Goal: Information Seeking & Learning: Learn about a topic

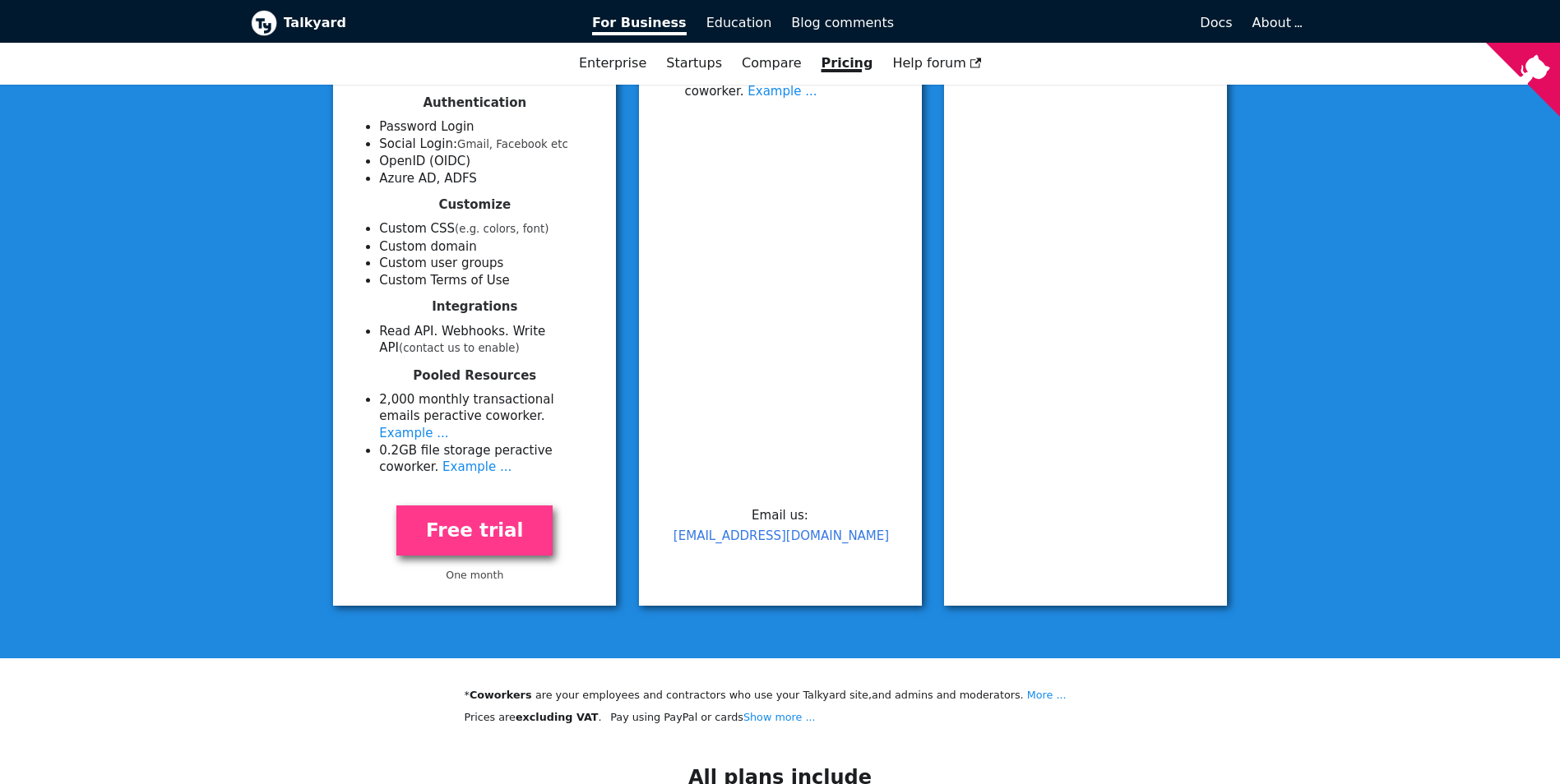
scroll to position [658, 0]
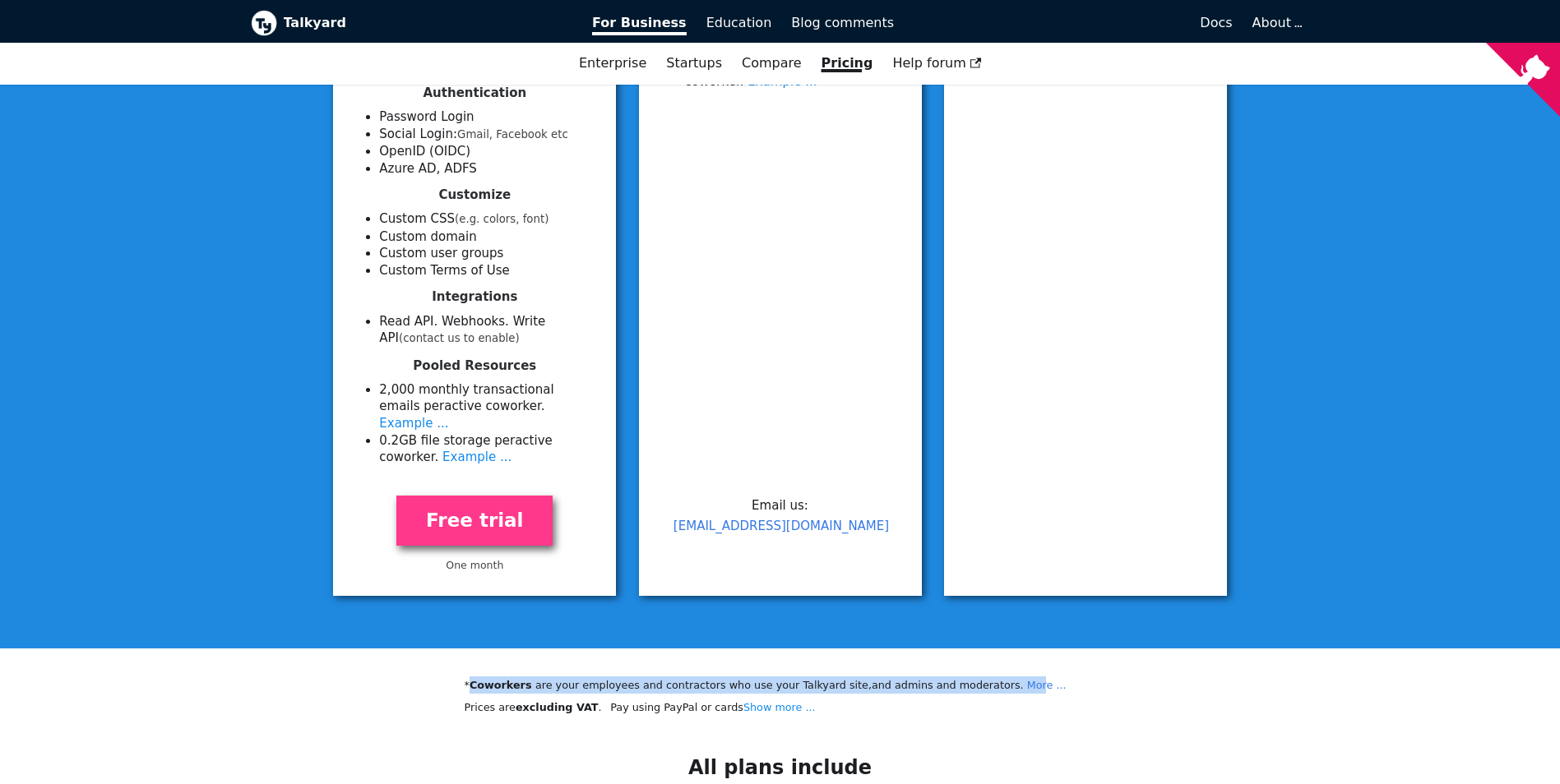
drag, startPoint x: 473, startPoint y: 670, endPoint x: 974, endPoint y: 663, distance: 501.0
click at [974, 676] on li "* Coworkers are your employees and contractors who use your Talkyard site, and …" at bounding box center [780, 684] width 631 height 17
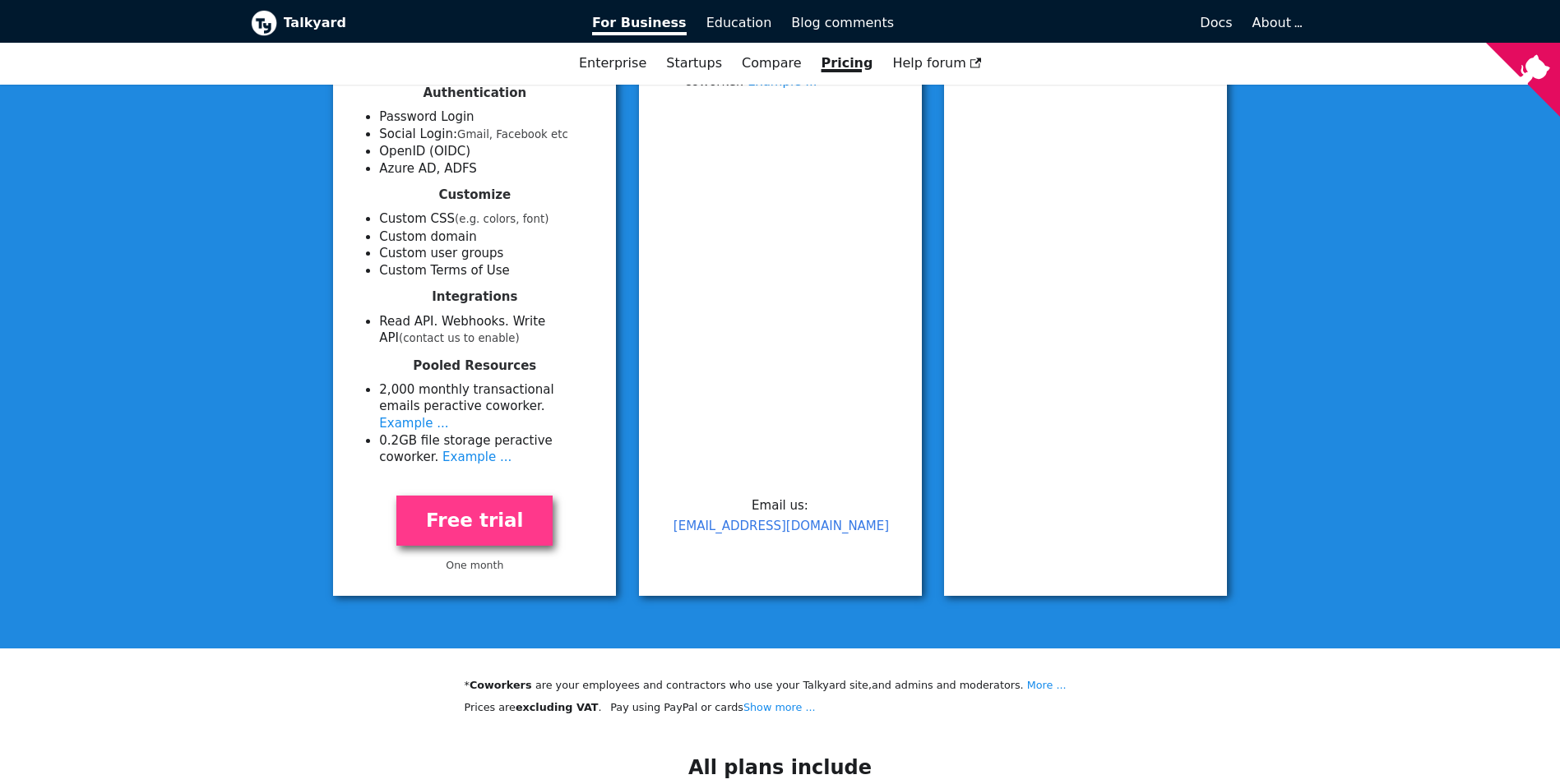
drag, startPoint x: 974, startPoint y: 663, endPoint x: 940, endPoint y: 693, distance: 45.3
click at [941, 699] on p "Prices are excluding VAT .   Pay using PayPal or cards   Show more ..." at bounding box center [780, 707] width 631 height 17
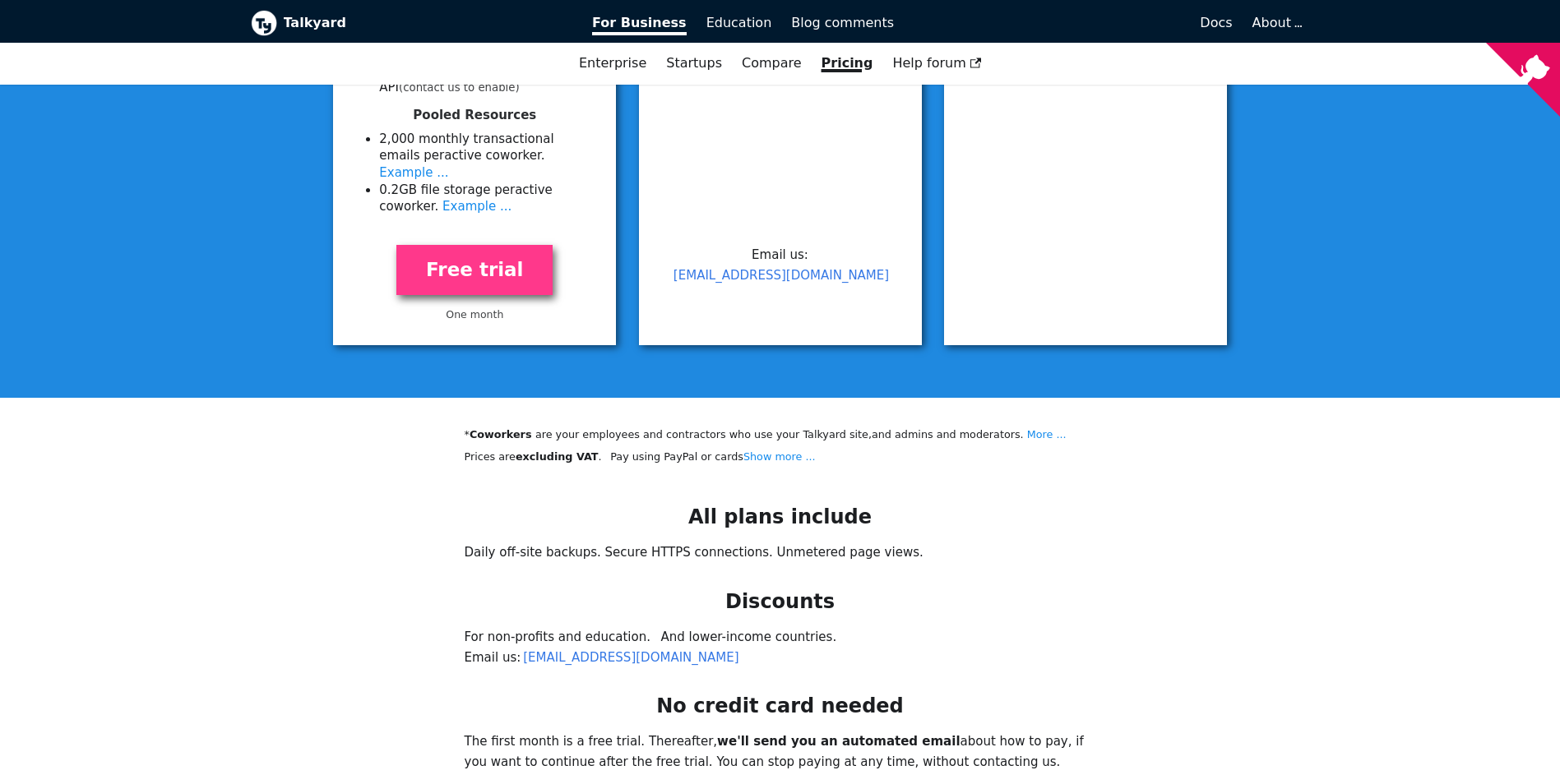
scroll to position [1016, 0]
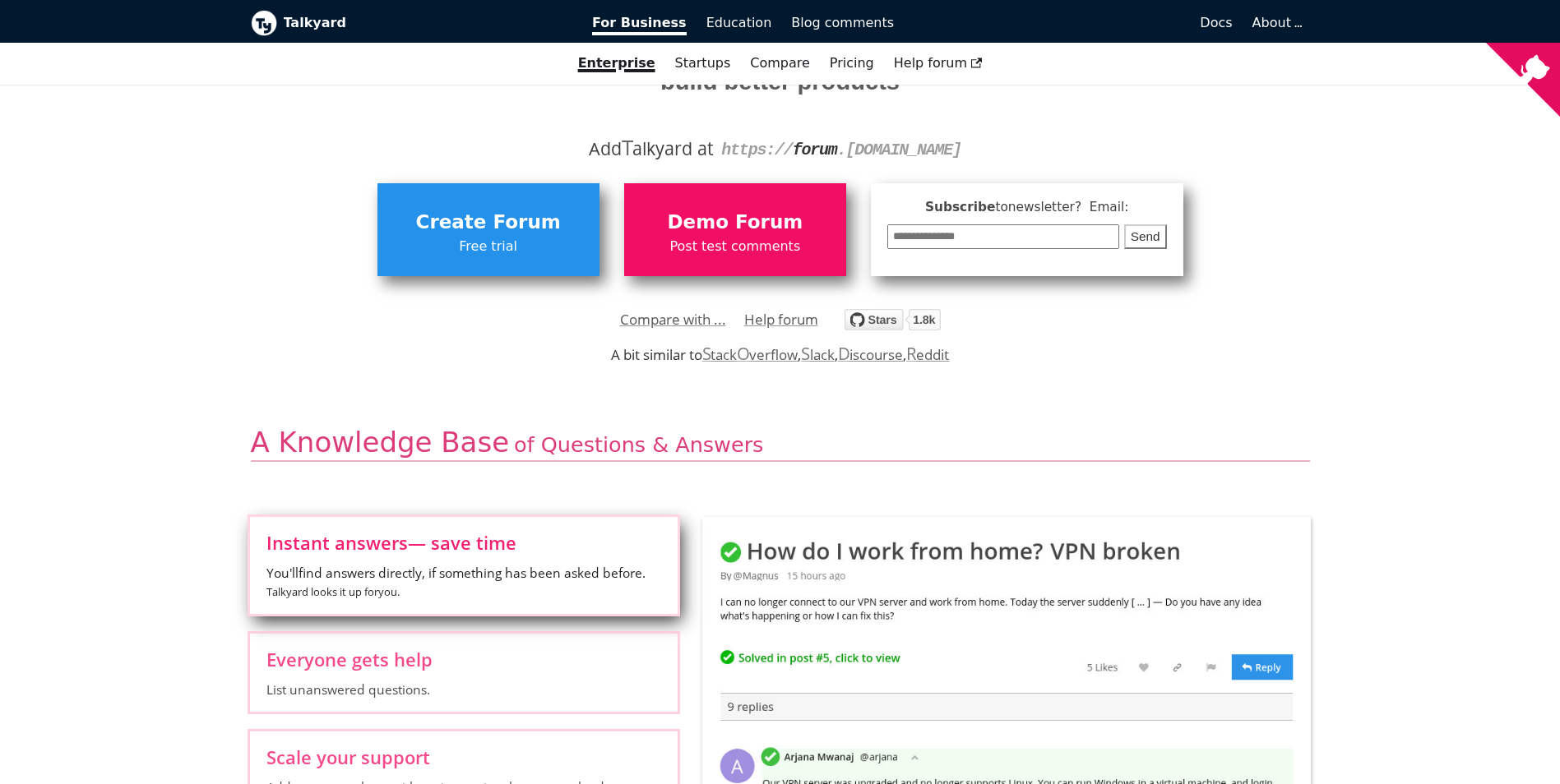
scroll to position [246, 0]
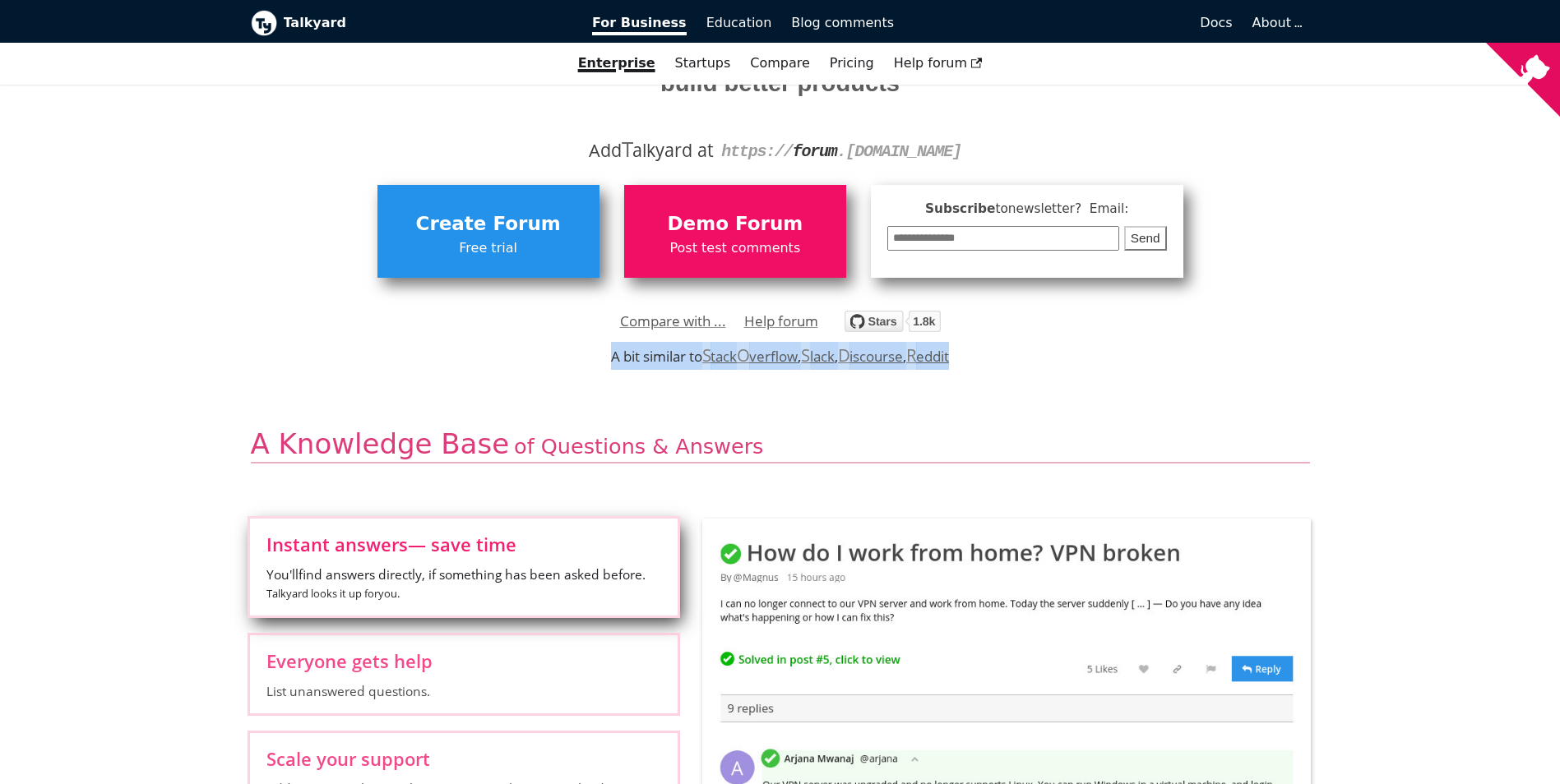
drag, startPoint x: 583, startPoint y: 360, endPoint x: 1017, endPoint y: 339, distance: 434.5
drag, startPoint x: 1017, startPoint y: 339, endPoint x: 1068, endPoint y: 404, distance: 82.6
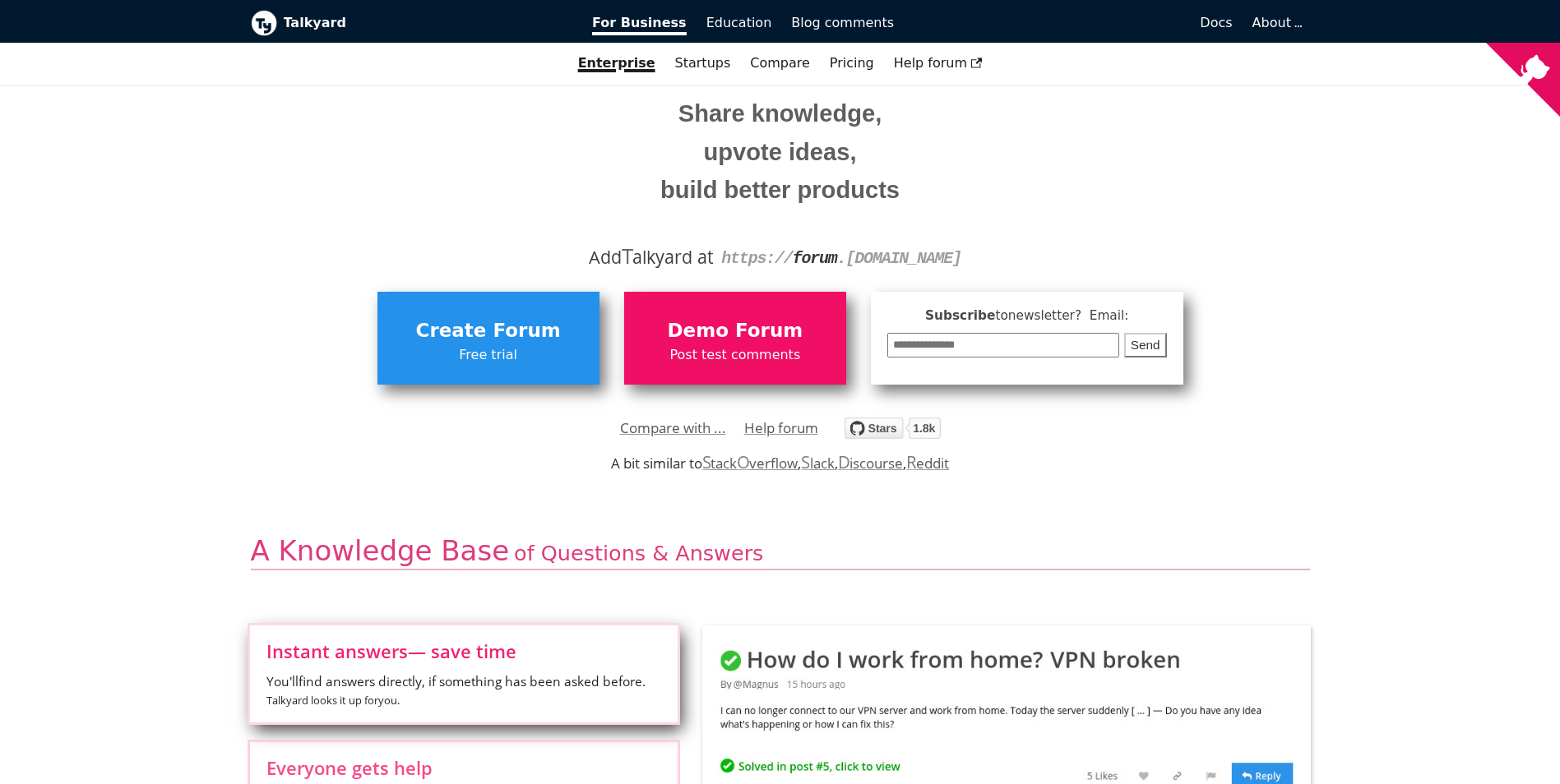
scroll to position [0, 0]
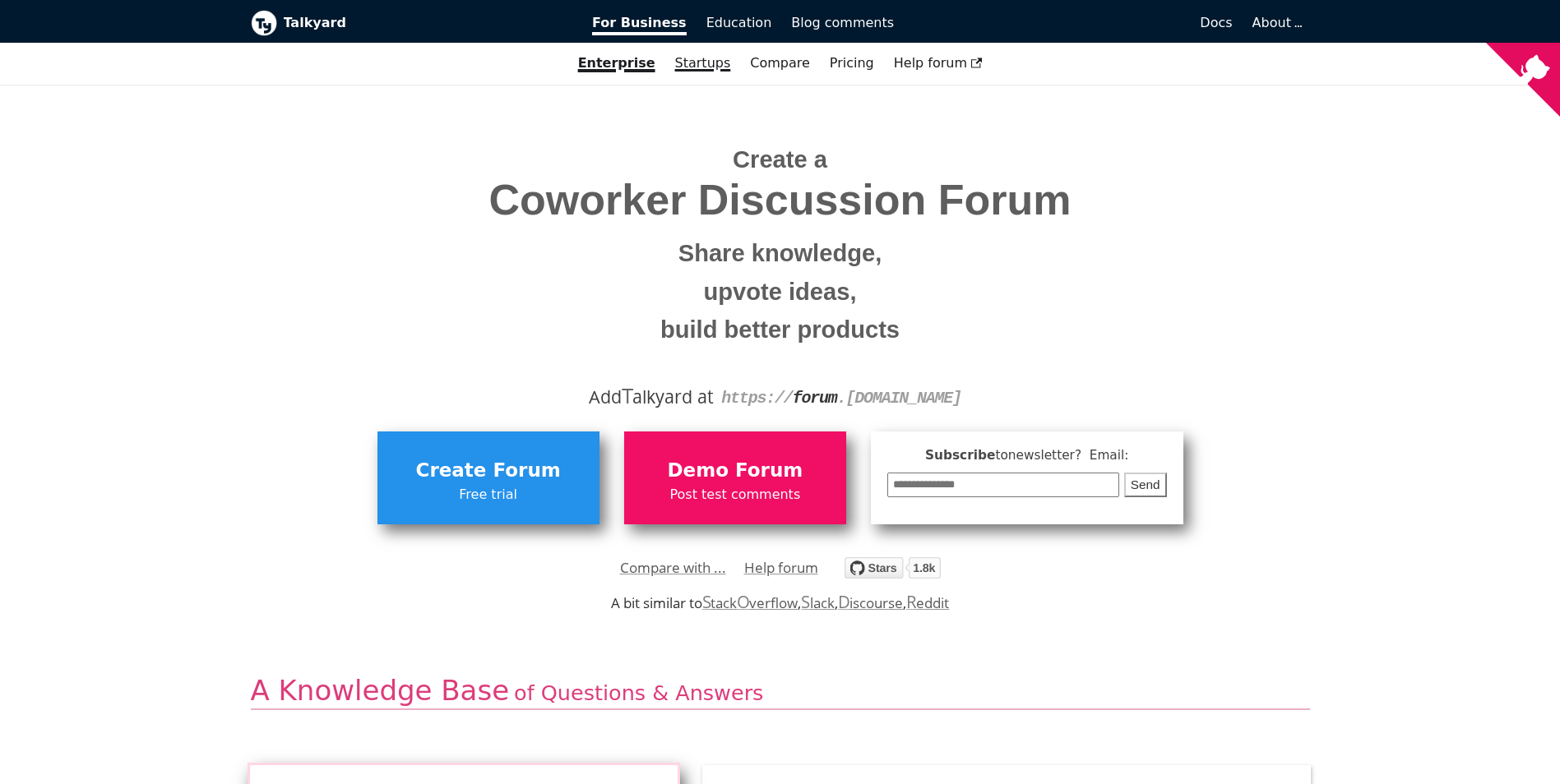
click at [710, 64] on link "Startups" at bounding box center [703, 62] width 76 height 28
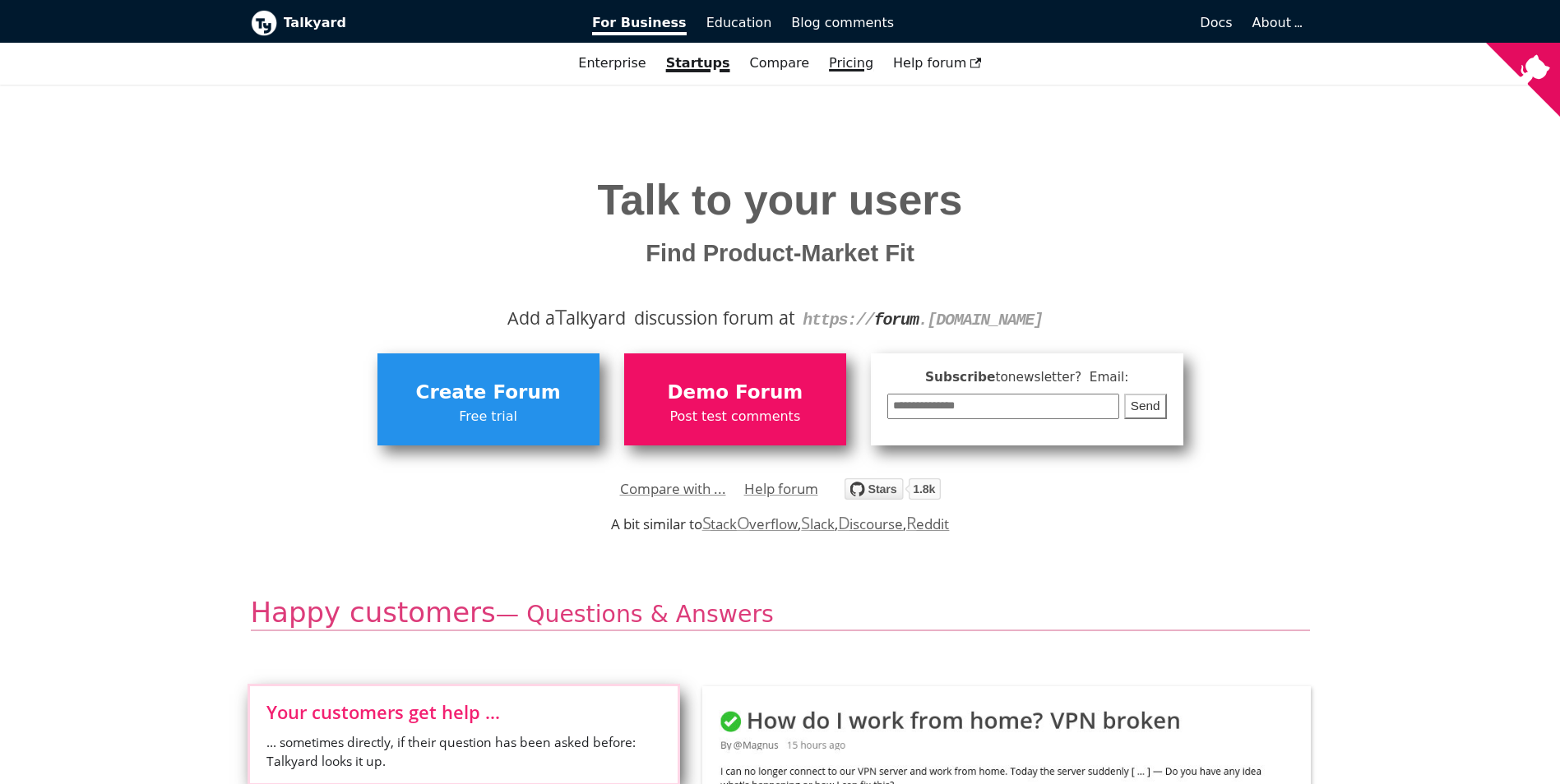
click at [768, 63] on link "Pricing" at bounding box center [851, 62] width 64 height 28
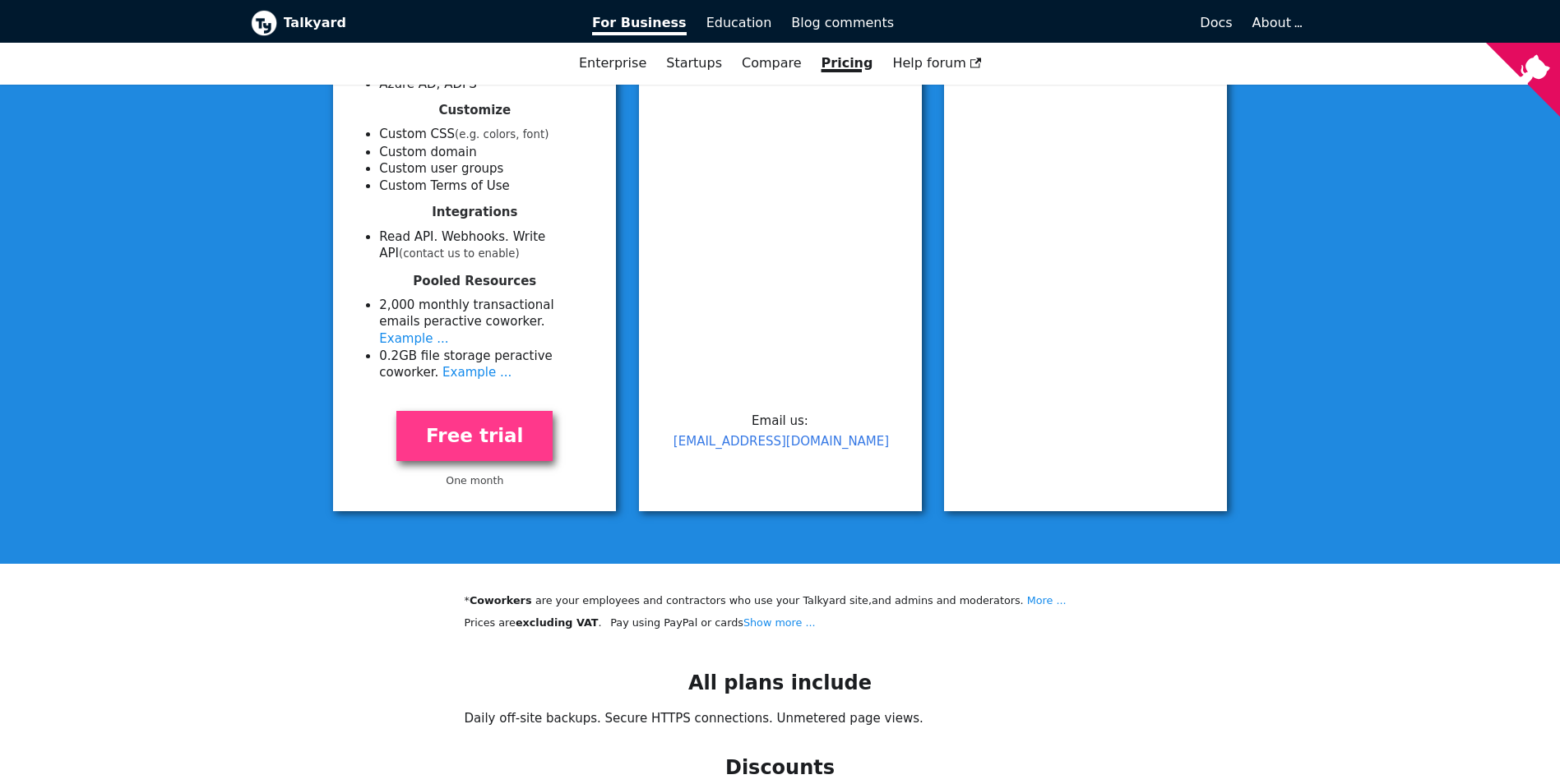
scroll to position [986, 0]
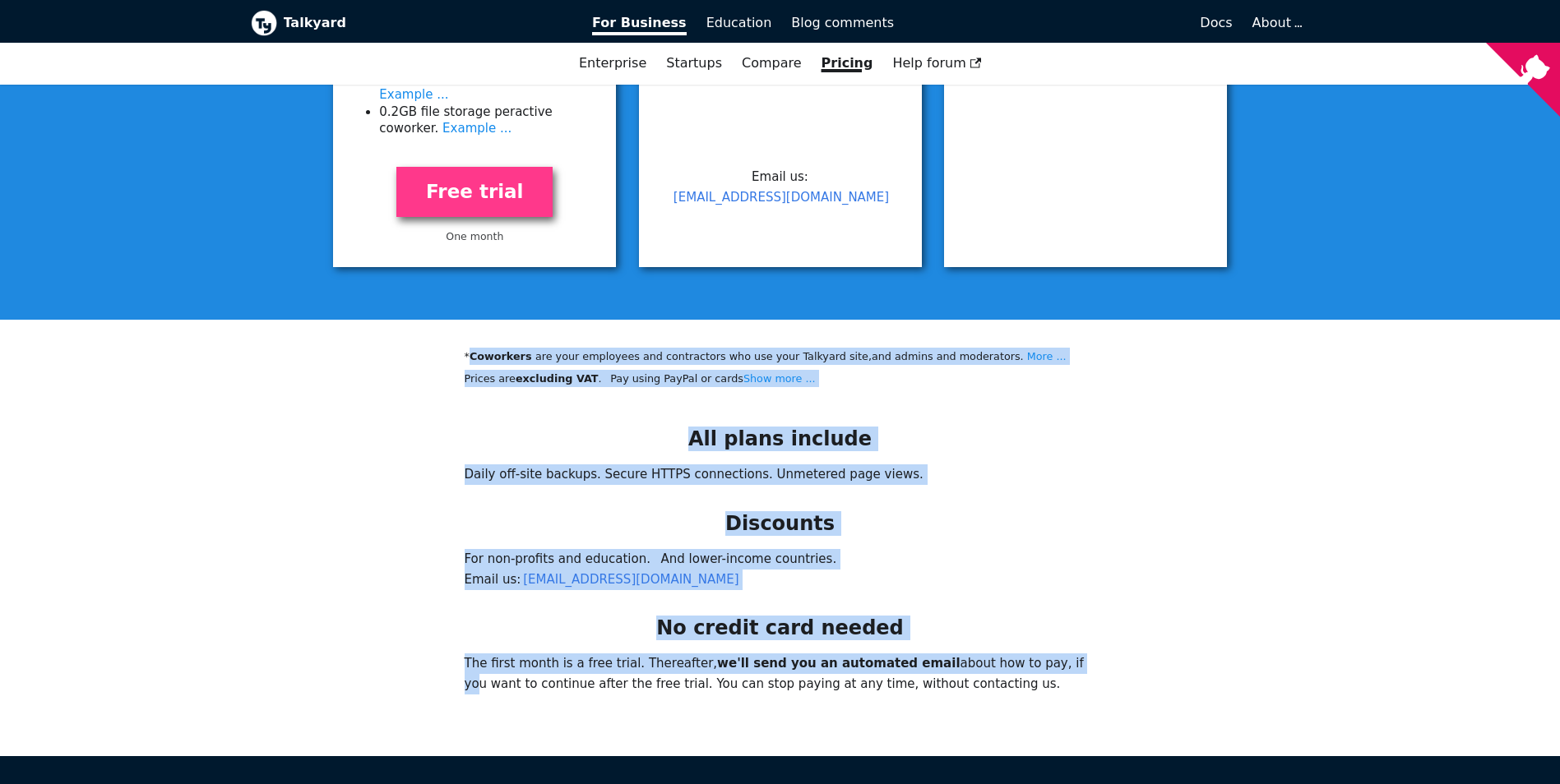
drag, startPoint x: 486, startPoint y: 333, endPoint x: 1005, endPoint y: 643, distance: 604.5
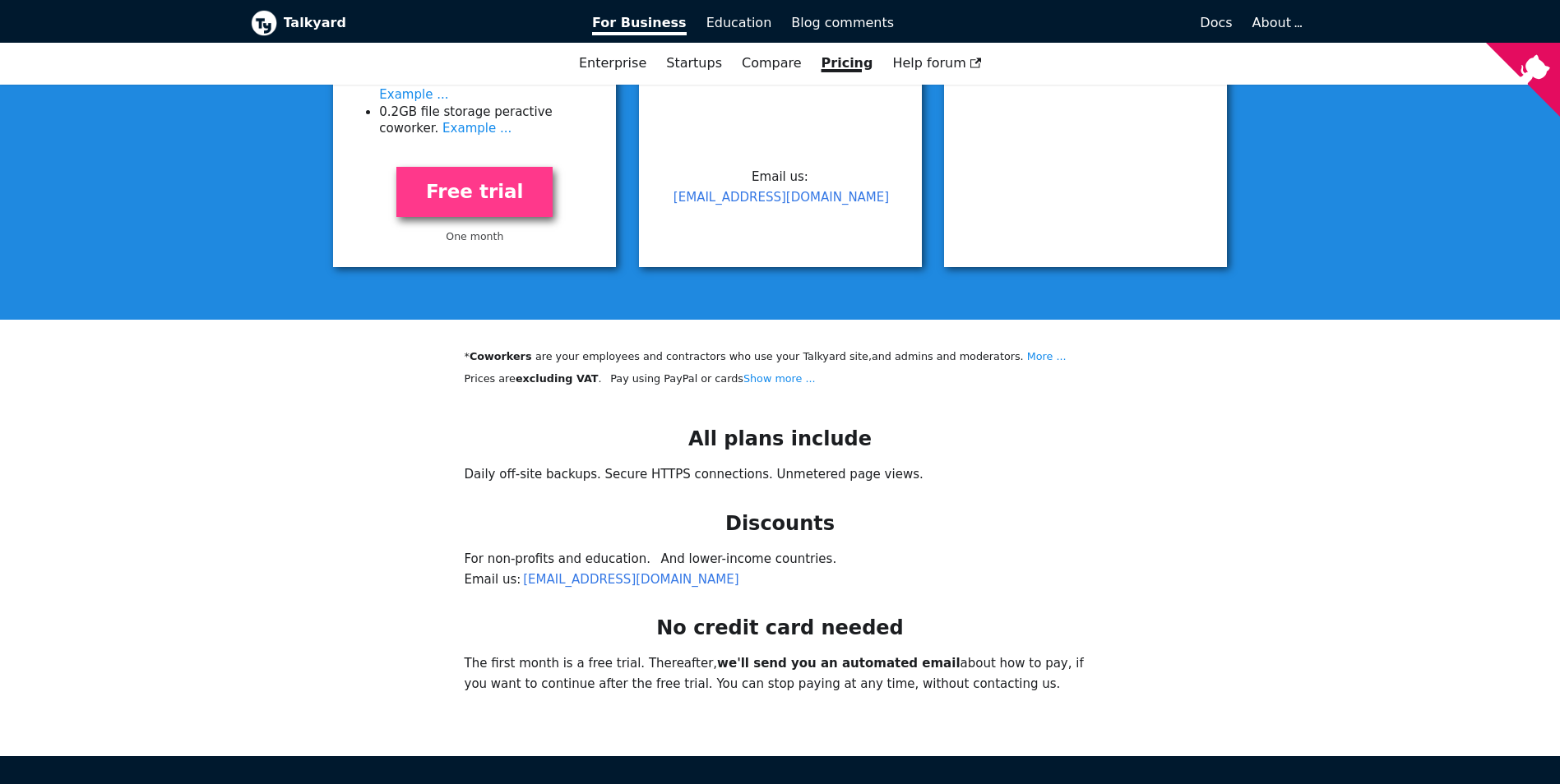
drag, startPoint x: 1005, startPoint y: 643, endPoint x: 1067, endPoint y: 679, distance: 71.7
click at [768, 679] on div "No credit card needed The first month is a free trial. Thereafter, we'll send y…" at bounding box center [780, 658] width 1560 height 86
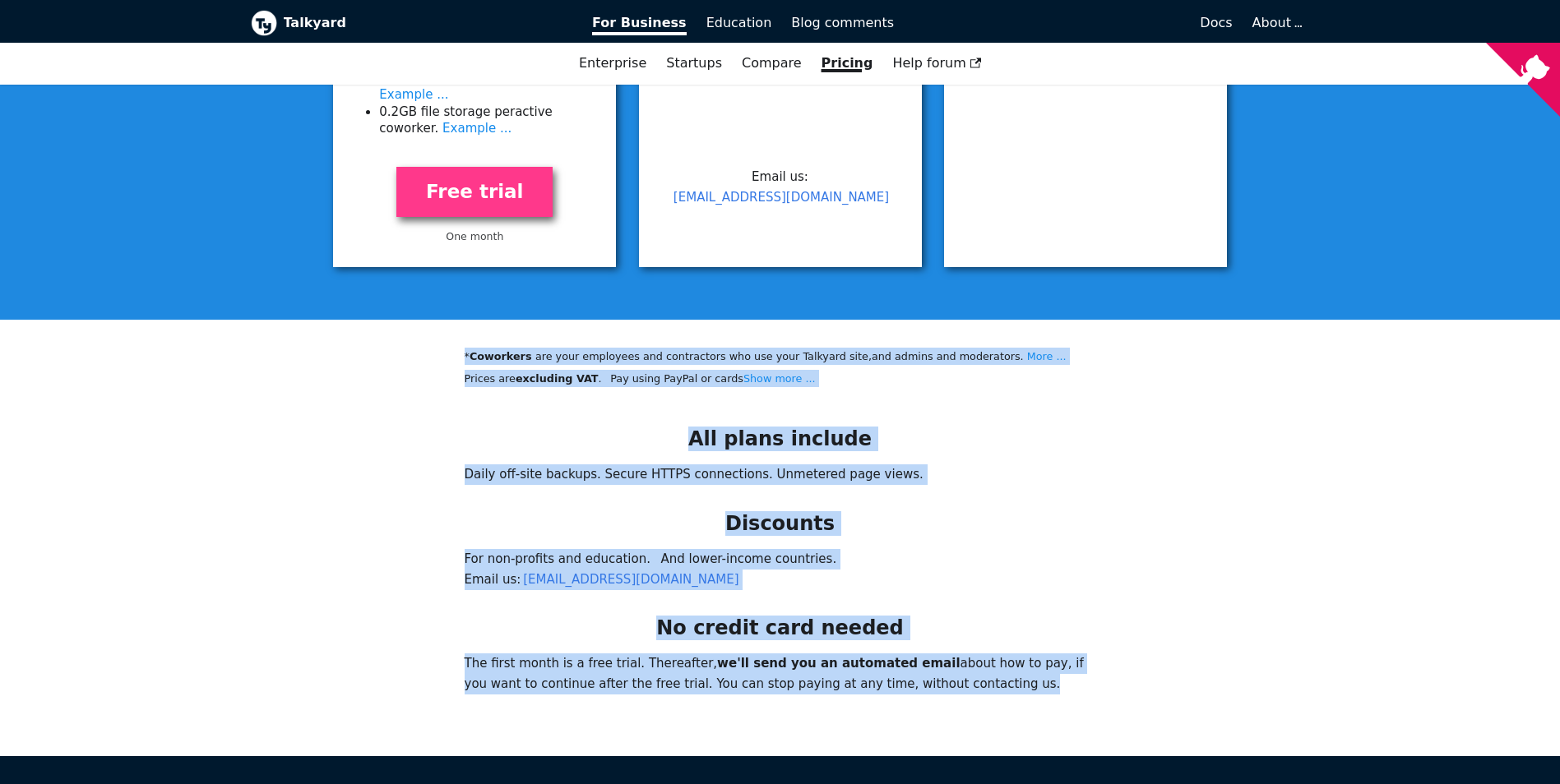
drag, startPoint x: 975, startPoint y: 696, endPoint x: 462, endPoint y: 335, distance: 627.3
drag, startPoint x: 462, startPoint y: 335, endPoint x: 410, endPoint y: 397, distance: 80.9
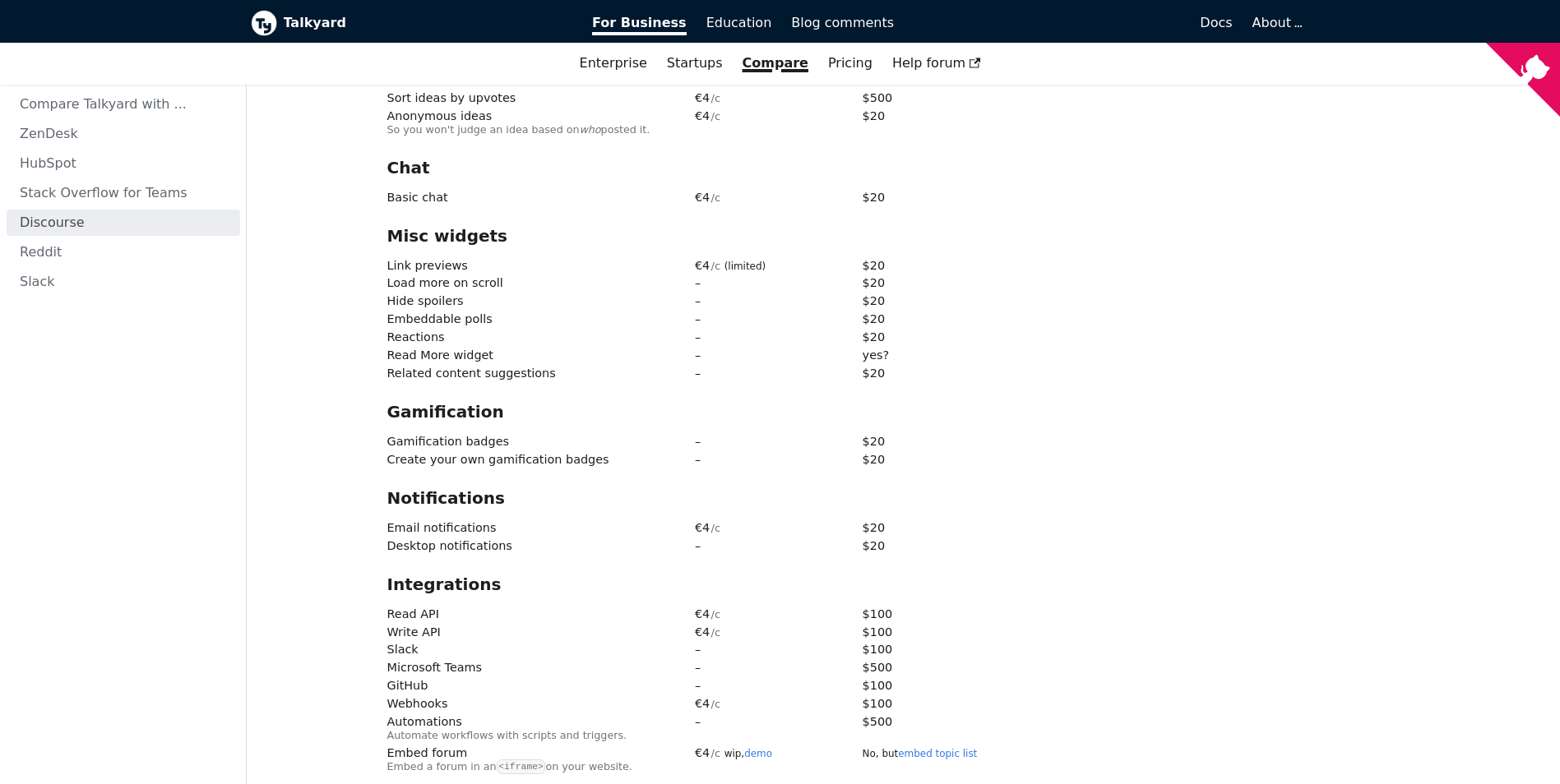
scroll to position [2136, 0]
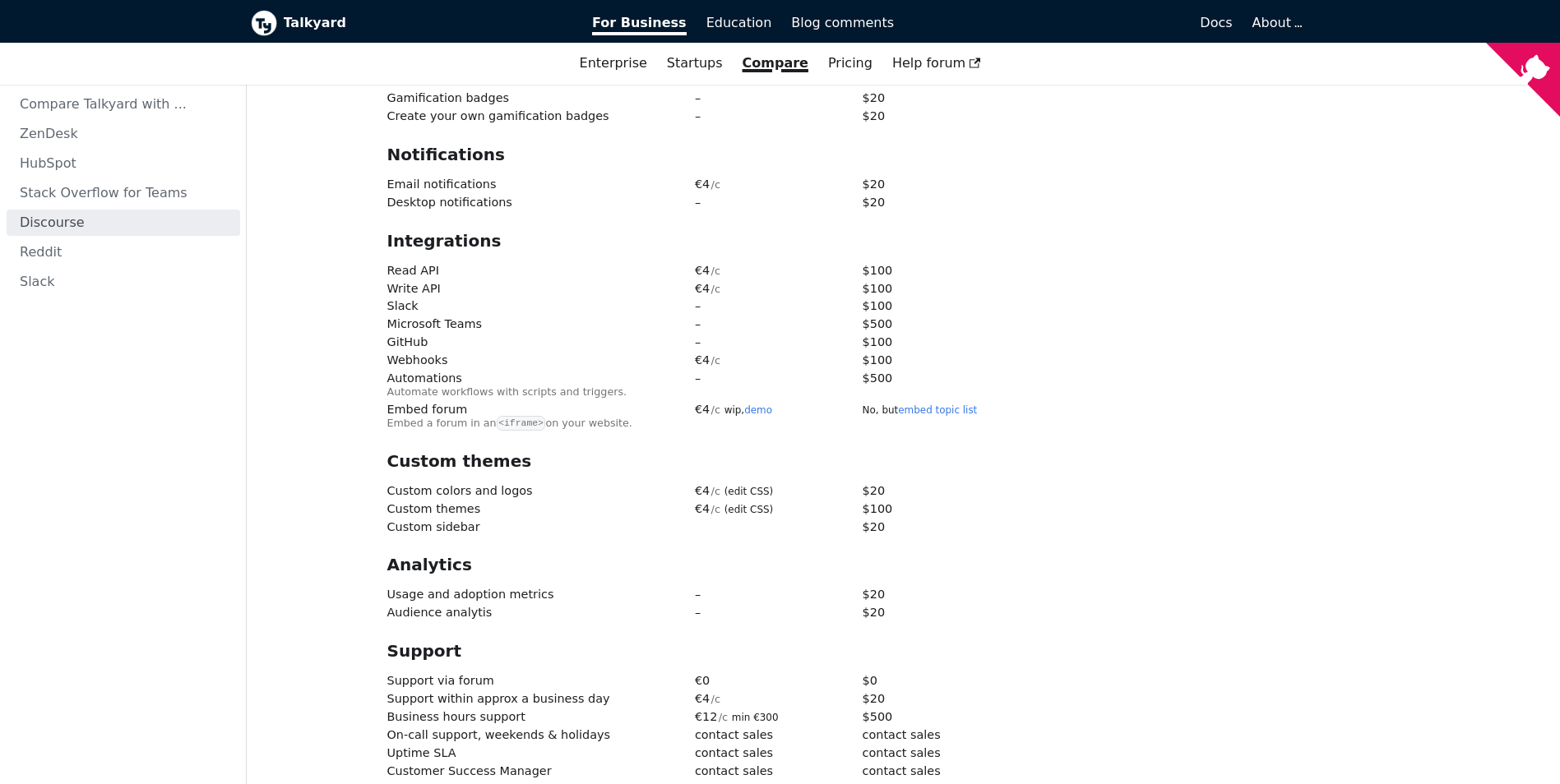
scroll to position [2799, 0]
